Goal: Task Accomplishment & Management: Complete application form

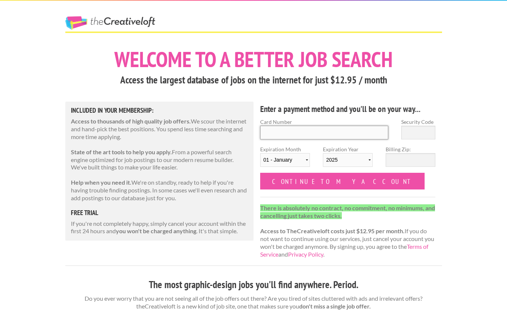
click at [325, 137] on input "Card Number" at bounding box center [324, 133] width 128 height 14
type input "4342574054747509"
type input "866"
select select "07"
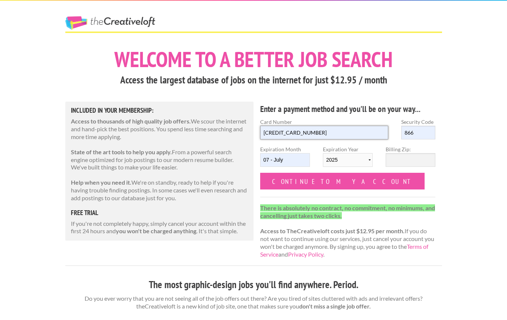
select select "2029"
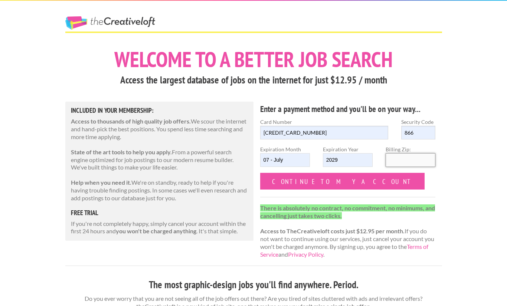
click at [414, 160] on input "Billing Zip:" at bounding box center [411, 160] width 50 height 14
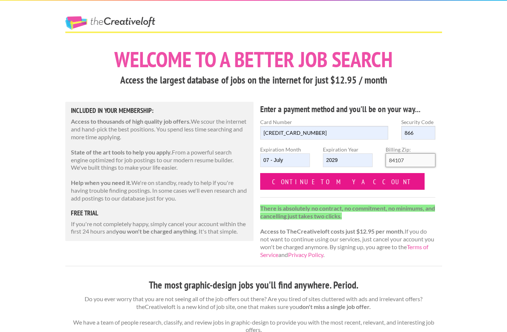
type input "84107"
click at [333, 177] on input "Continue to my account" at bounding box center [342, 181] width 165 height 17
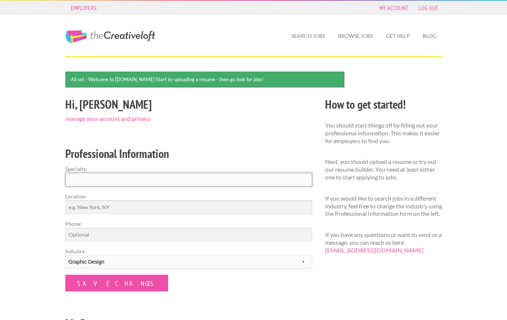
click at [185, 177] on input "Specialty:" at bounding box center [188, 180] width 247 height 14
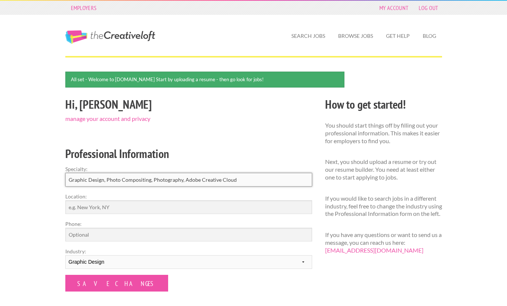
type input "Graphic Design, Photo Compositing, Photography, Adobe Creative Cloud"
click at [153, 202] on input "Location:" at bounding box center [188, 208] width 247 height 14
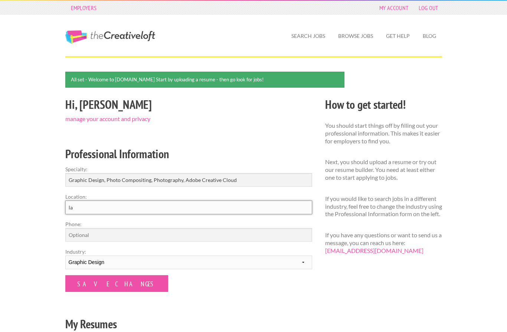
type input "l"
type input "[GEOGRAPHIC_DATA]"
click at [153, 232] on input "Phone:" at bounding box center [188, 235] width 247 height 14
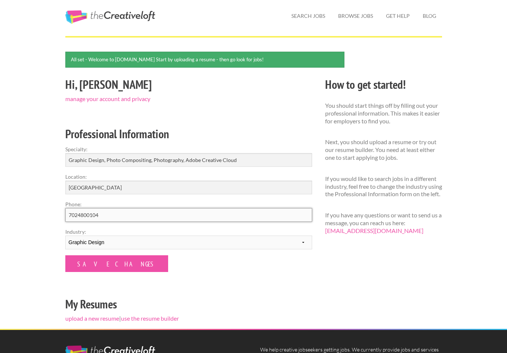
scroll to position [10, 0]
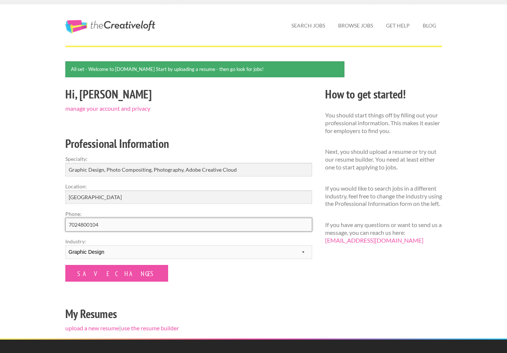
type input "7024800104"
click at [112, 276] on input "Save Changes" at bounding box center [116, 273] width 103 height 17
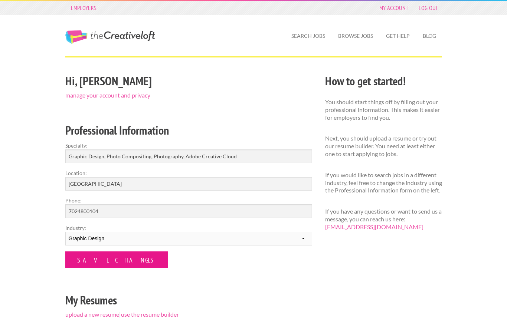
click at [107, 262] on input "Save Changes" at bounding box center [116, 260] width 103 height 17
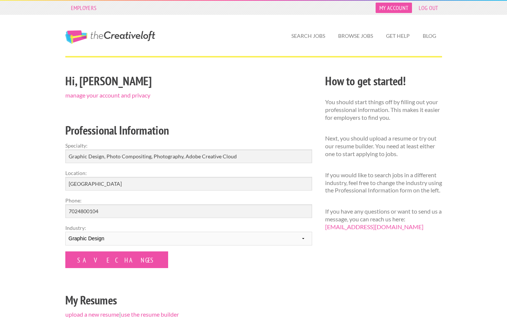
click at [396, 8] on link "My Account" at bounding box center [394, 8] width 36 height 10
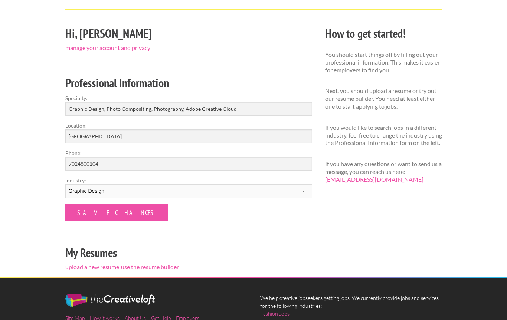
scroll to position [45, 0]
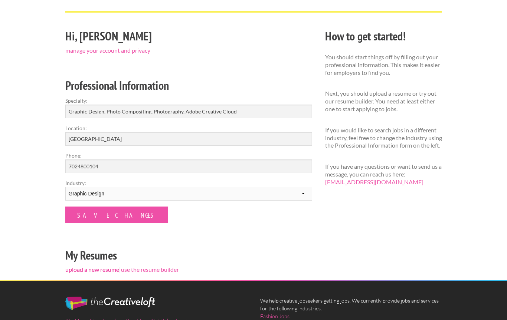
click at [86, 273] on link "upload a new resume" at bounding box center [92, 270] width 54 height 7
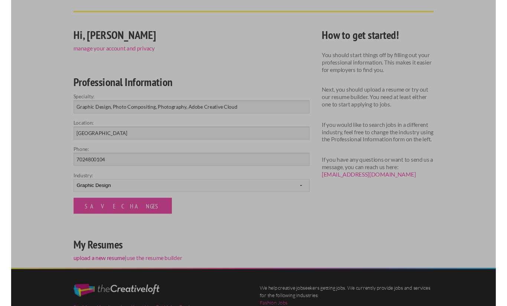
scroll to position [45, 0]
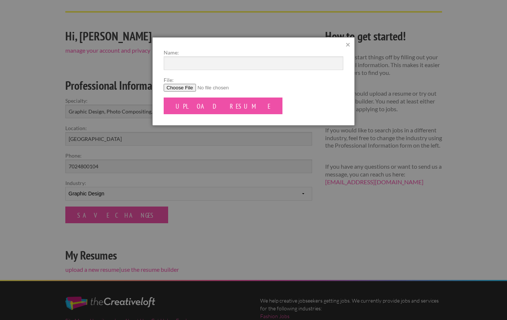
click at [182, 84] on label "File:" at bounding box center [254, 80] width 180 height 8
click at [182, 84] on input "File:" at bounding box center [254, 88] width 180 height 8
type input "C:\fakepath\ADAM BACH - BLACKWHITERESUME-2K25-Final.pdf"
click at [262, 56] on label "Name:" at bounding box center [254, 53] width 180 height 8
click at [262, 56] on input "Name:" at bounding box center [254, 63] width 180 height 14
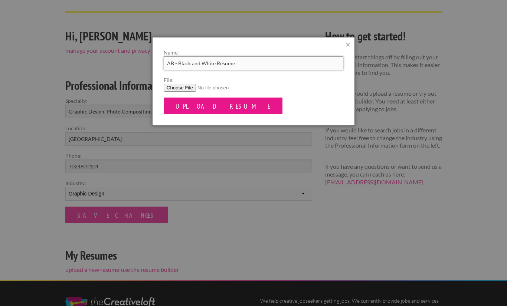
type input "AB - Black and White Resume"
click at [206, 104] on input "Upload Resume" at bounding box center [223, 106] width 119 height 17
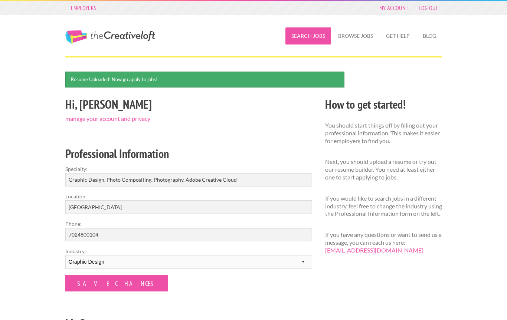
click at [306, 33] on link "Search Jobs" at bounding box center [309, 35] width 46 height 17
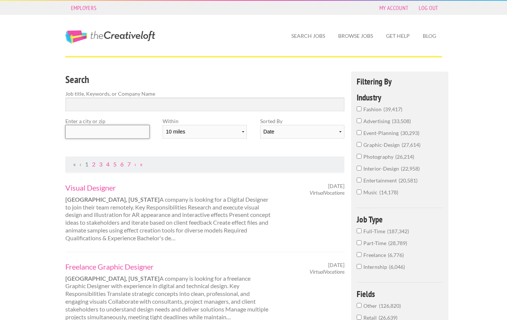
click at [104, 131] on input "text" at bounding box center [107, 132] width 84 height 14
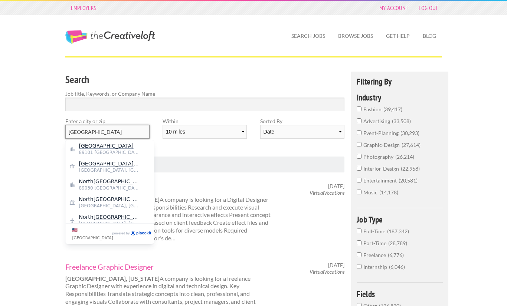
type input "Las Vegas"
click at [226, 134] on select "10 miles 20 miles 50 miles 100 miles 200 miles 300 miles 400 miles 500 miles" at bounding box center [205, 132] width 84 height 14
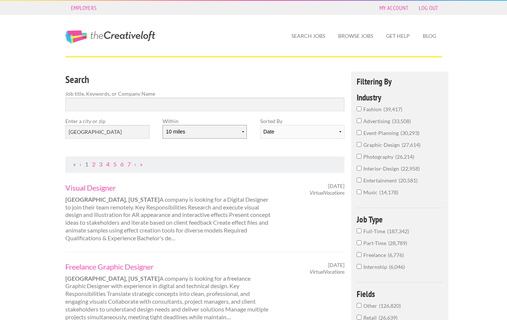
select select "20"
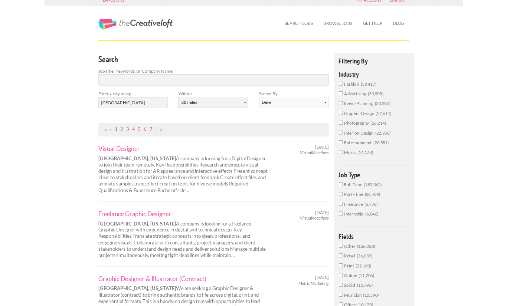
scroll to position [5, 0]
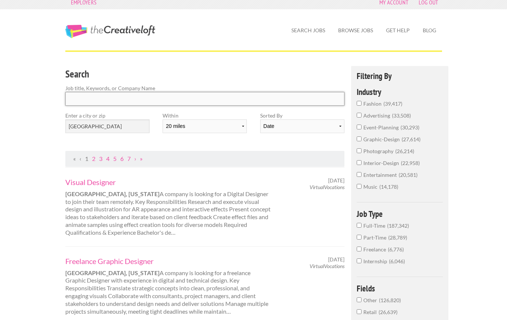
click at [166, 97] on input "Search" at bounding box center [205, 99] width 280 height 14
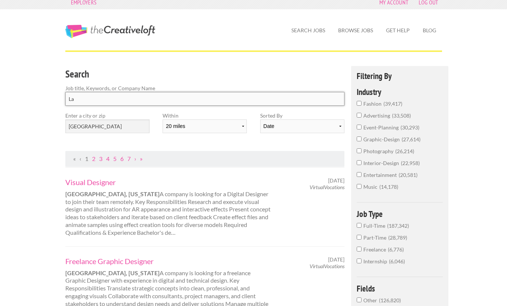
scroll to position [6, 0]
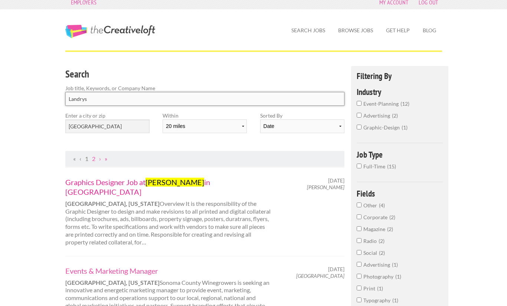
type input "Landrys"
click at [192, 178] on link "Graphics Designer Job at Landry's in Las Vegas" at bounding box center [168, 186] width 206 height 19
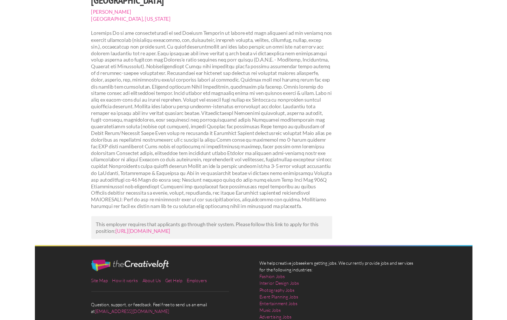
scroll to position [98, 0]
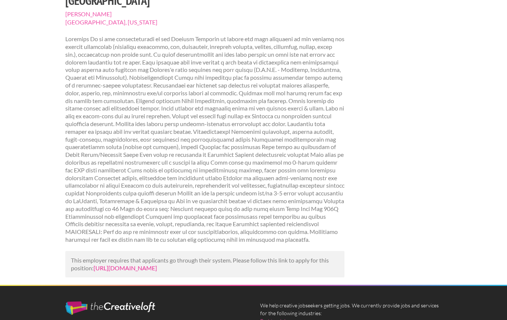
click at [157, 265] on link "[URL][DOMAIN_NAME]" at bounding box center [125, 268] width 63 height 7
